Goal: Information Seeking & Learning: Understand process/instructions

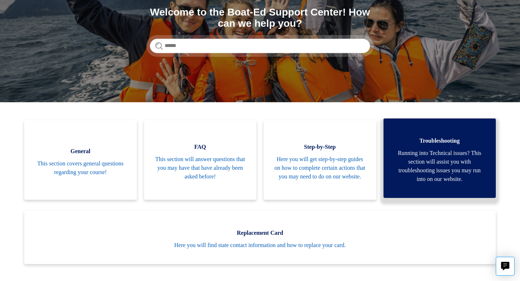
scroll to position [87, 0]
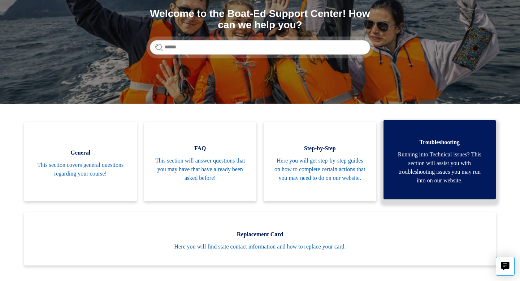
click at [461, 146] on span "Troubleshooting" at bounding box center [439, 142] width 91 height 9
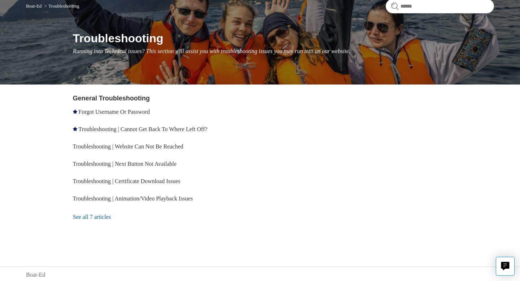
scroll to position [67, 0]
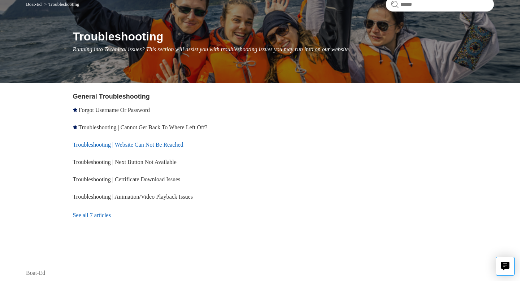
click at [175, 143] on link "Troubleshooting | Website Can Not Be Reached" at bounding box center [128, 145] width 111 height 6
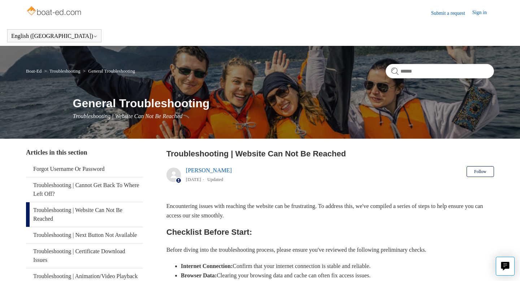
click at [69, 72] on link "Troubleshooting" at bounding box center [64, 70] width 31 height 5
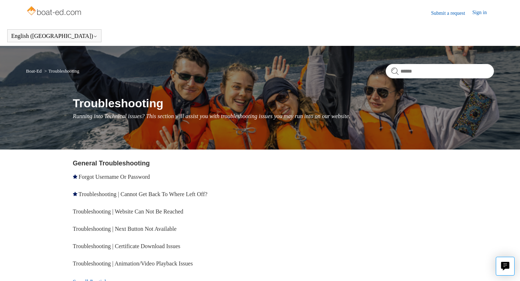
click at [35, 70] on link "Boat-Ed" at bounding box center [34, 70] width 16 height 5
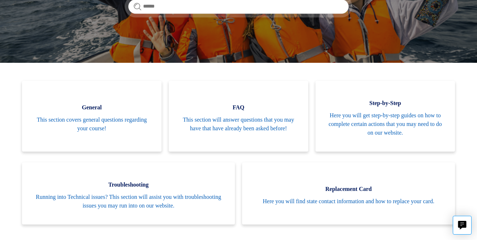
scroll to position [129, 0]
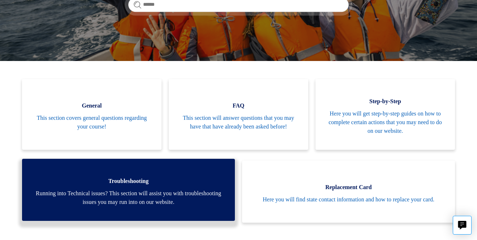
click at [117, 185] on span "Troubleshooting" at bounding box center [128, 181] width 191 height 9
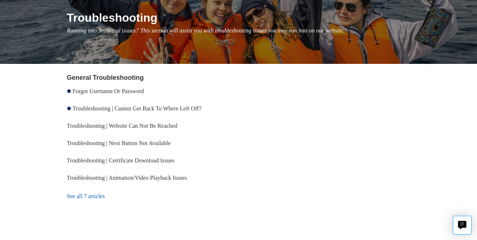
scroll to position [108, 0]
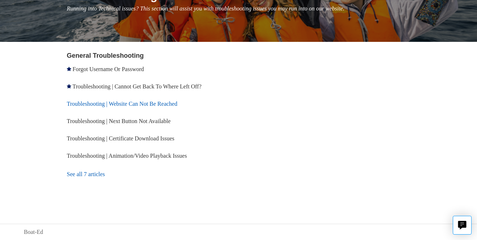
click at [131, 104] on link "Troubleshooting | Website Can Not Be Reached" at bounding box center [122, 104] width 111 height 6
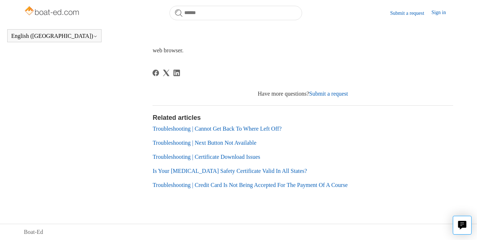
scroll to position [420, 0]
click at [337, 95] on link "Submit a request" at bounding box center [328, 94] width 39 height 6
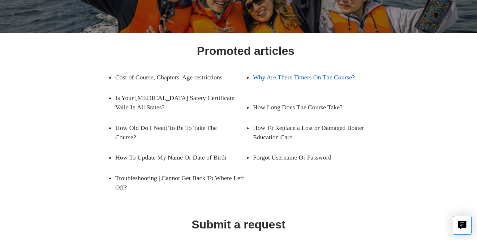
scroll to position [80, 0]
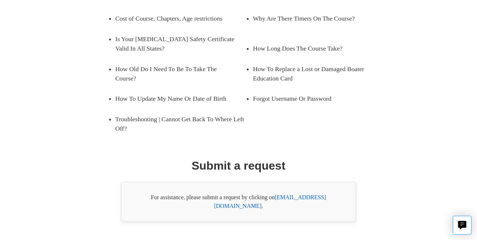
click at [309, 194] on link "[EMAIL_ADDRESS][DOMAIN_NAME]" at bounding box center [270, 201] width 112 height 15
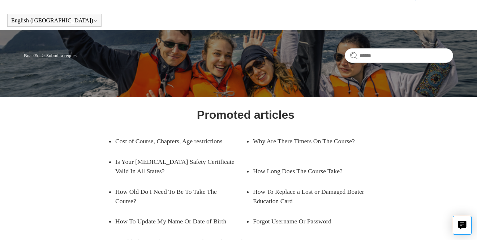
scroll to position [0, 0]
